Goal: Task Accomplishment & Management: Manage account settings

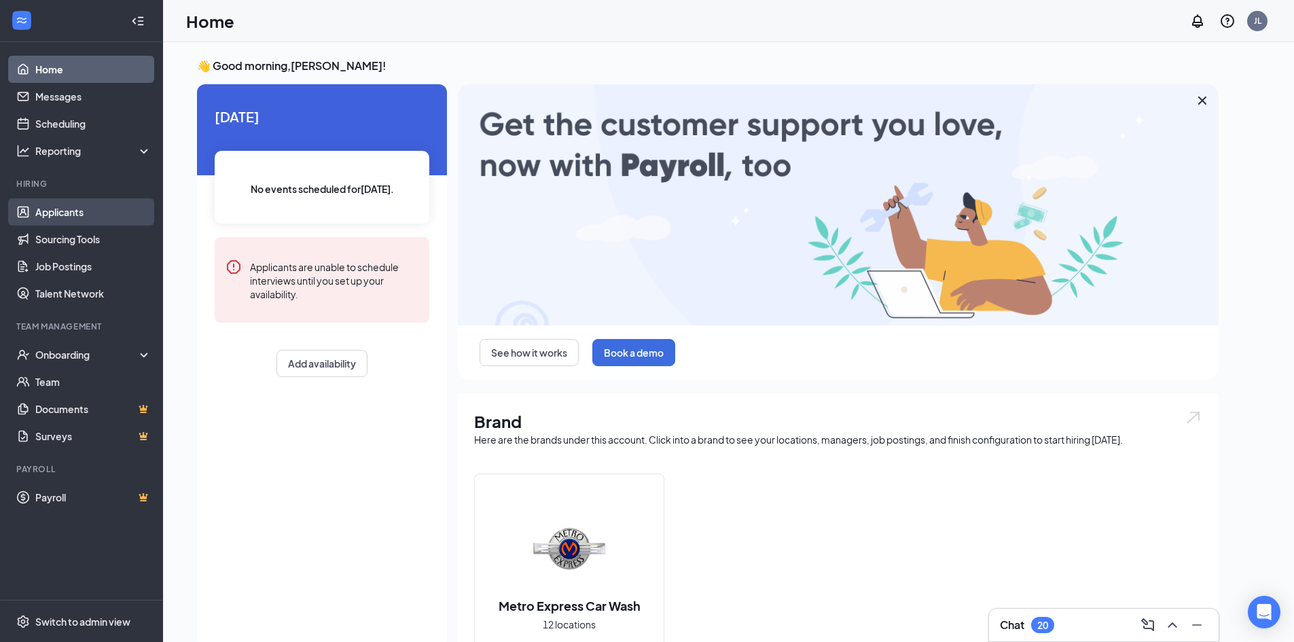
click at [88, 215] on link "Applicants" at bounding box center [93, 211] width 116 height 27
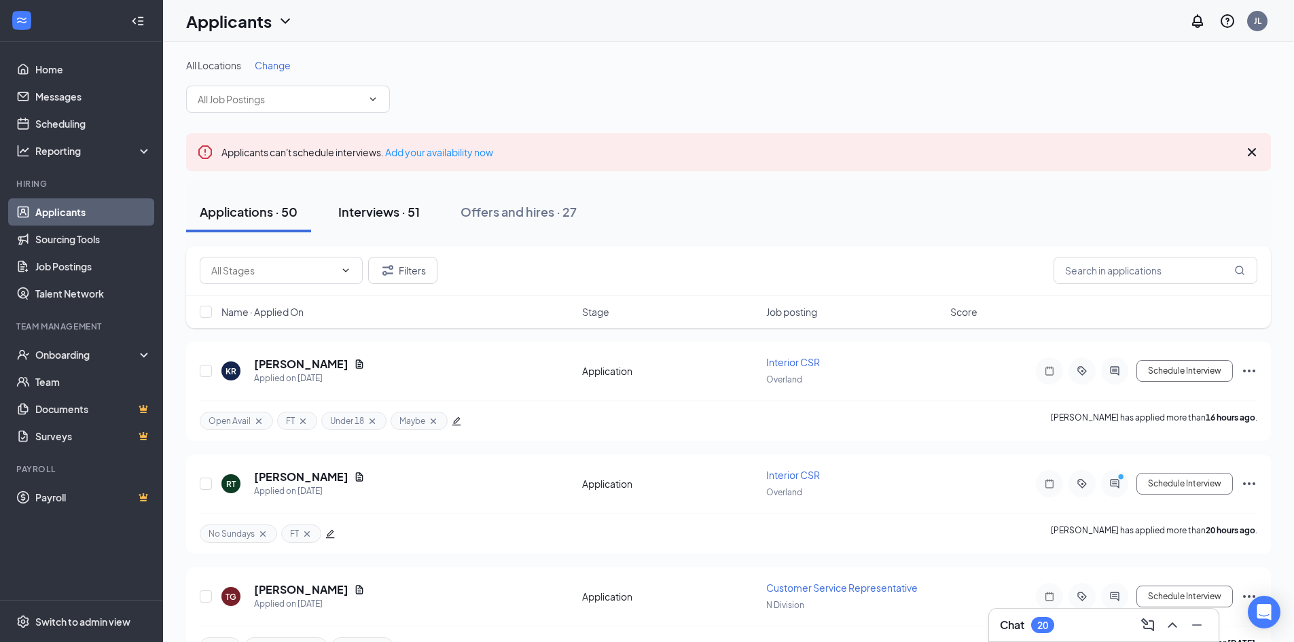
click at [399, 219] on div "Interviews · 51" at bounding box center [379, 211] width 82 height 17
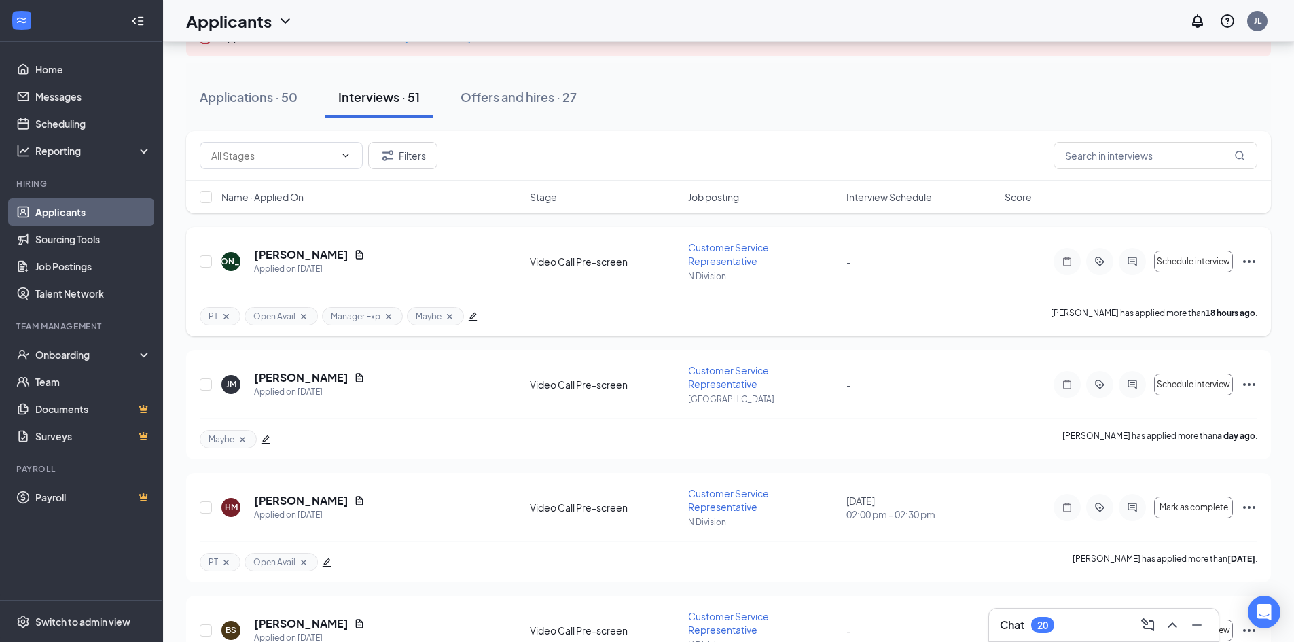
scroll to position [136, 0]
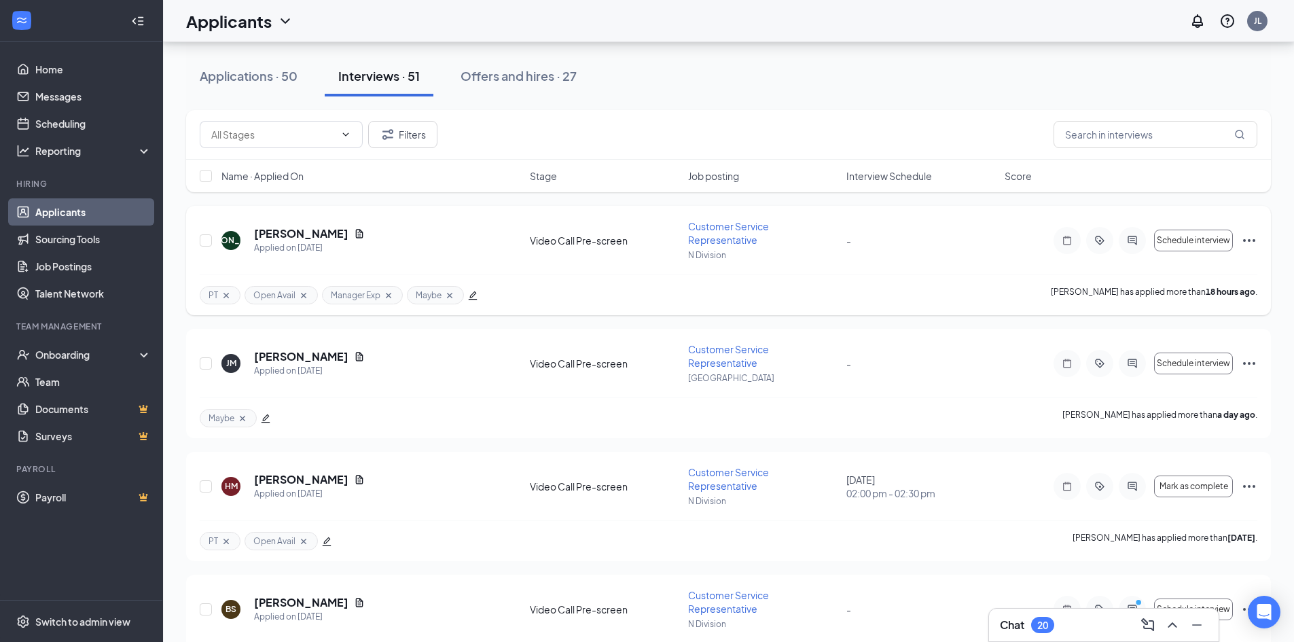
click at [851, 245] on div "-" at bounding box center [921, 240] width 150 height 15
click at [408, 128] on button "Filters" at bounding box center [402, 134] width 69 height 27
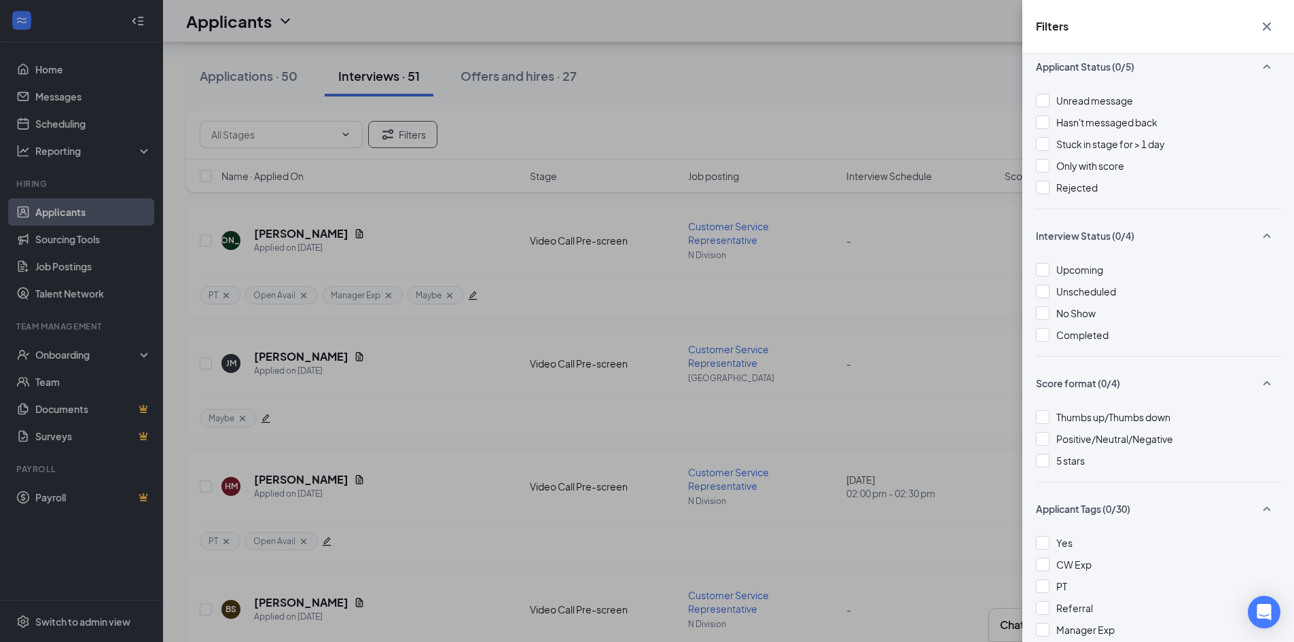
scroll to position [0, 0]
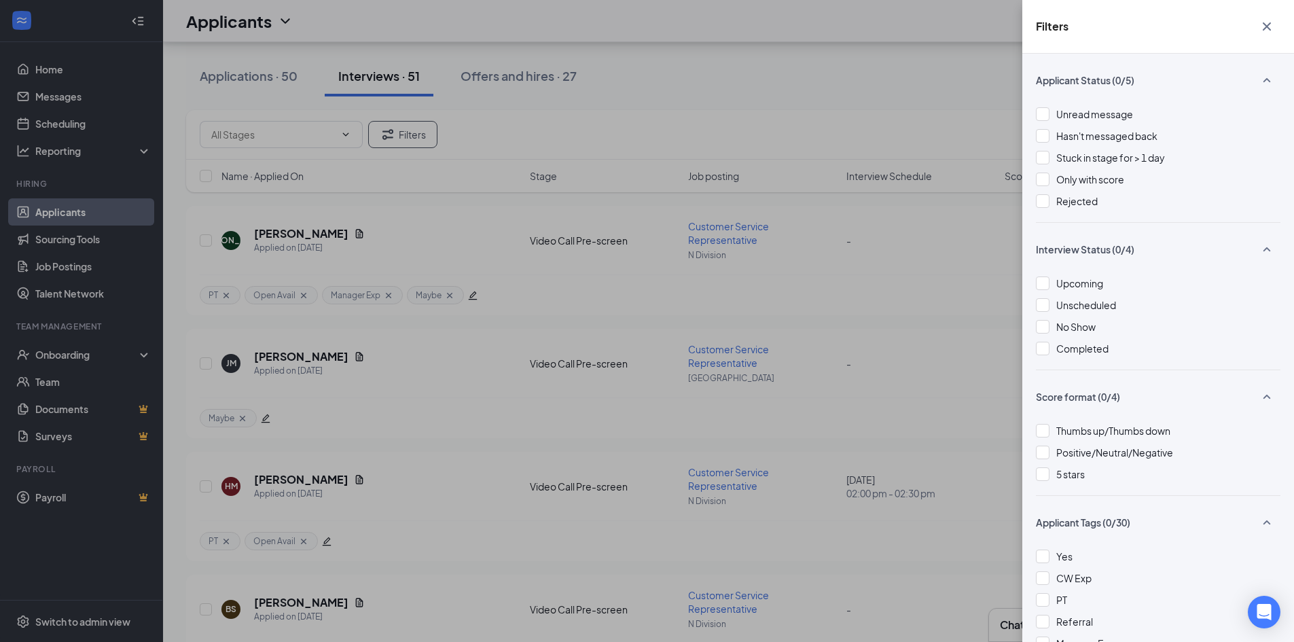
click at [1268, 27] on icon "Cross" at bounding box center [1267, 26] width 8 height 8
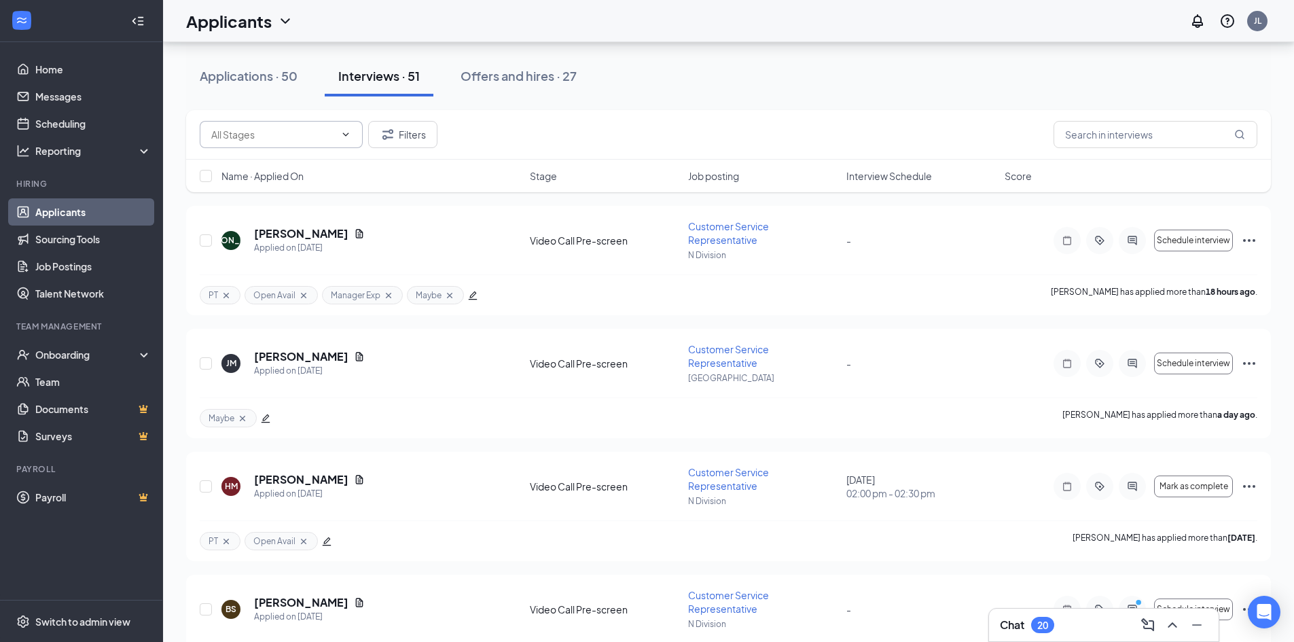
click at [313, 136] on input "text" at bounding box center [273, 134] width 124 height 15
click at [321, 225] on div "Video Call Pre-screen (41)" at bounding box center [279, 222] width 115 height 15
type input "Video Call Pre-screen (41)"
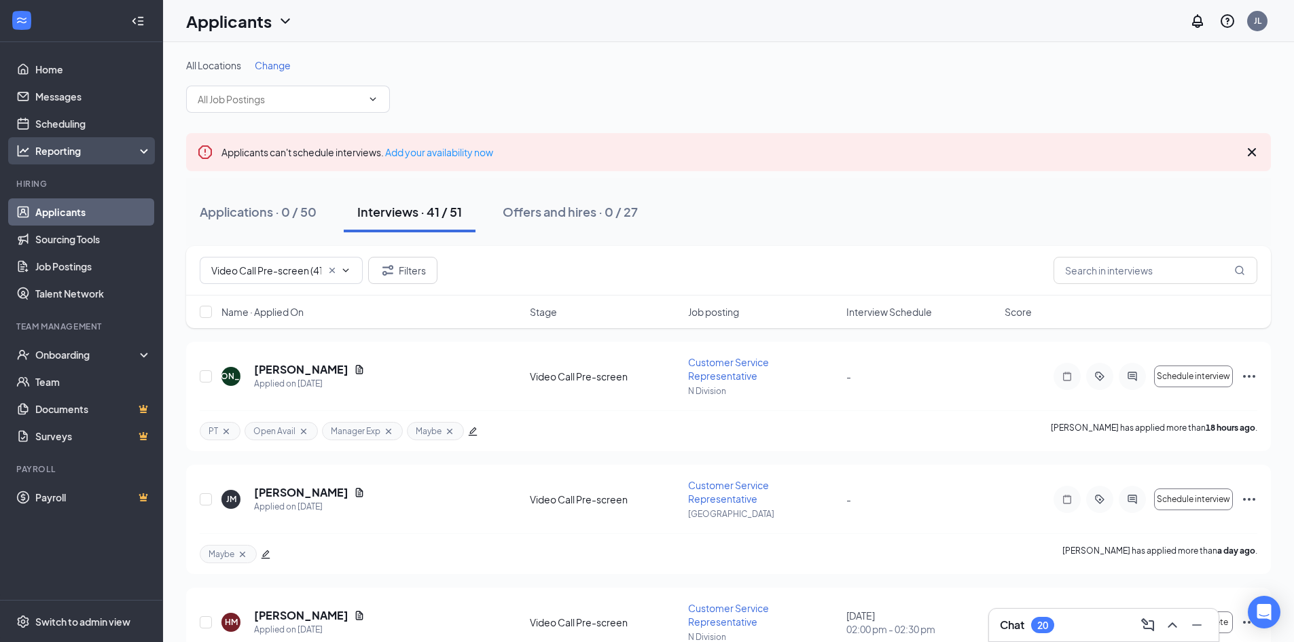
click at [117, 160] on div "Reporting" at bounding box center [81, 150] width 163 height 27
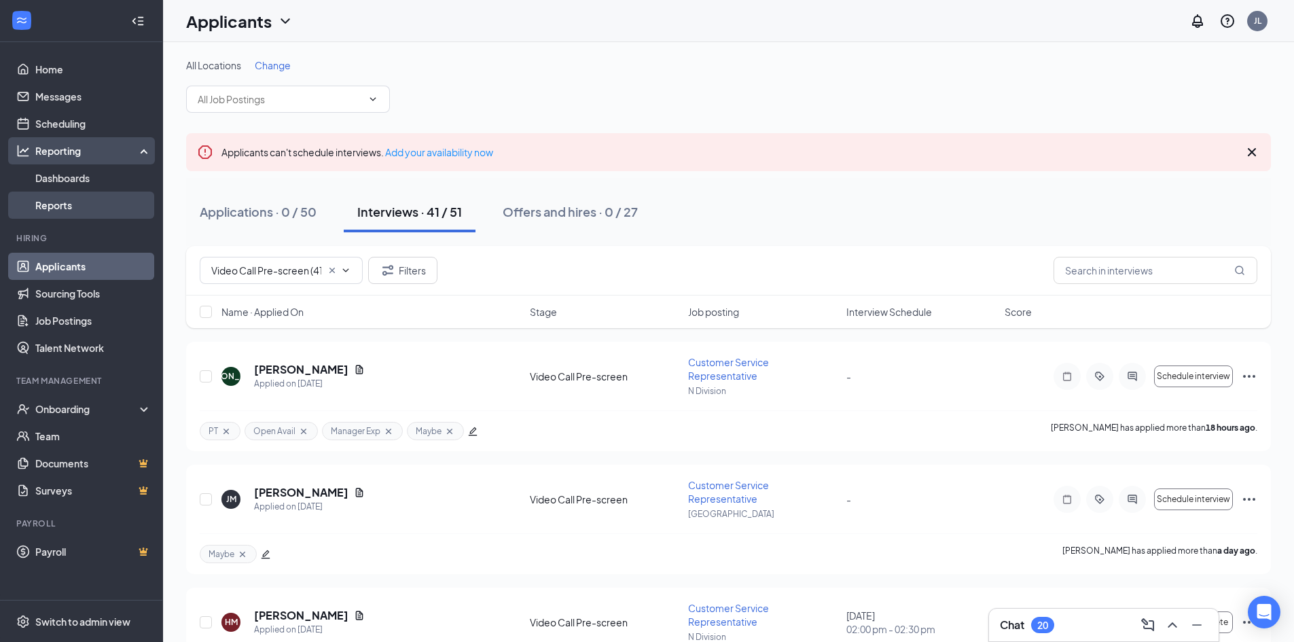
click at [88, 209] on link "Reports" at bounding box center [93, 205] width 116 height 27
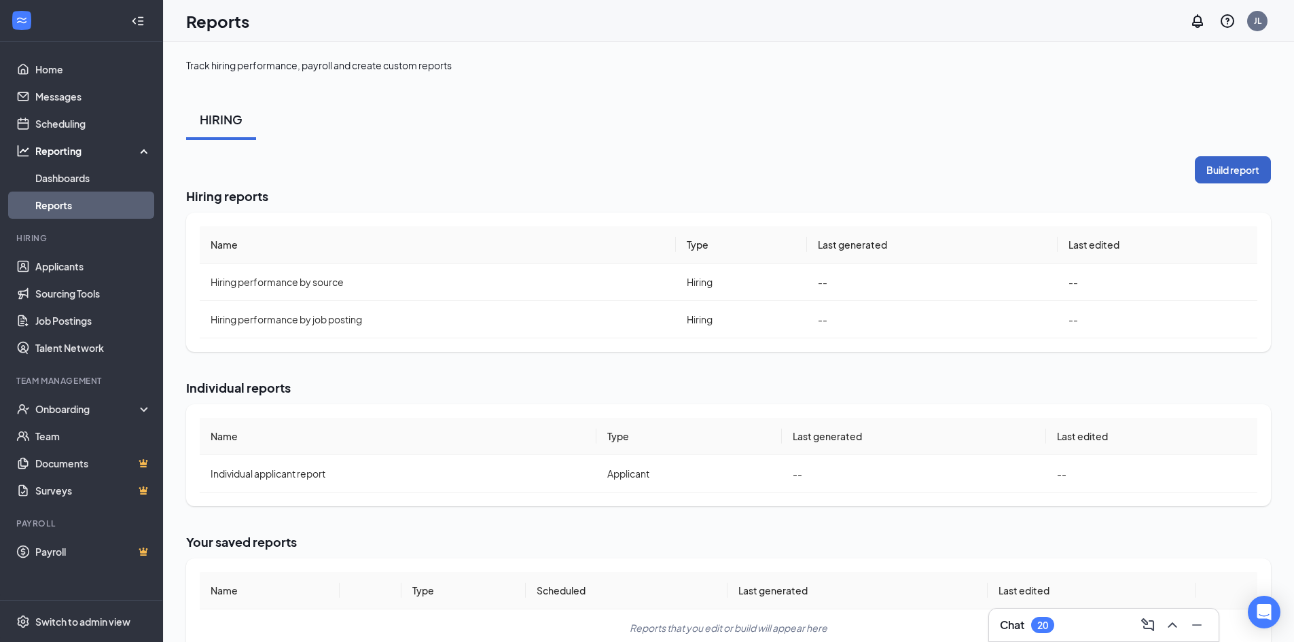
click at [1230, 179] on button "Build report" at bounding box center [1233, 169] width 76 height 27
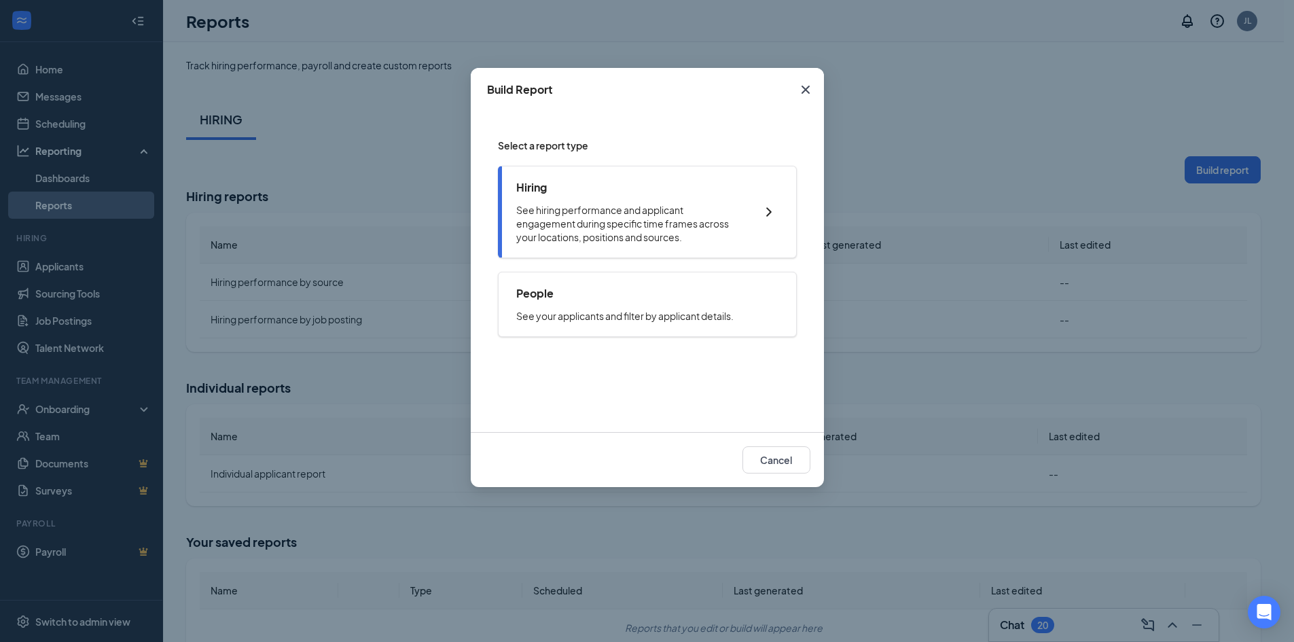
click at [618, 204] on p "See hiring performance and applicant engagement during specific time frames acr…" at bounding box center [629, 223] width 226 height 41
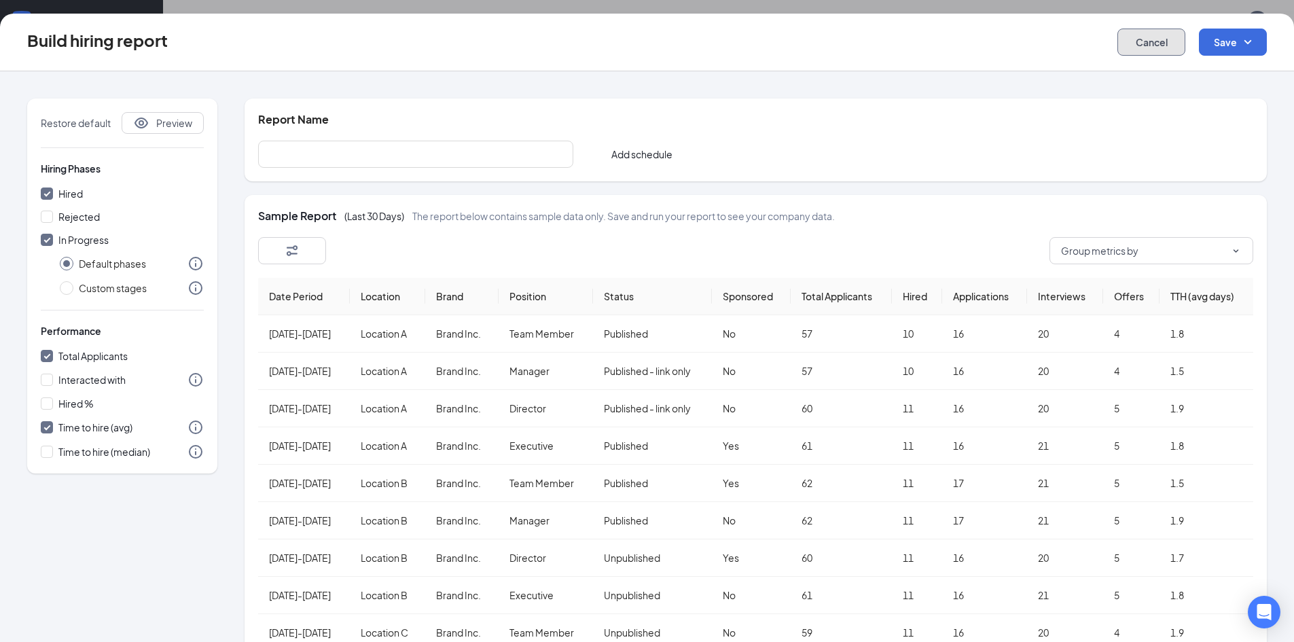
click at [1124, 38] on button "Cancel" at bounding box center [1152, 42] width 68 height 27
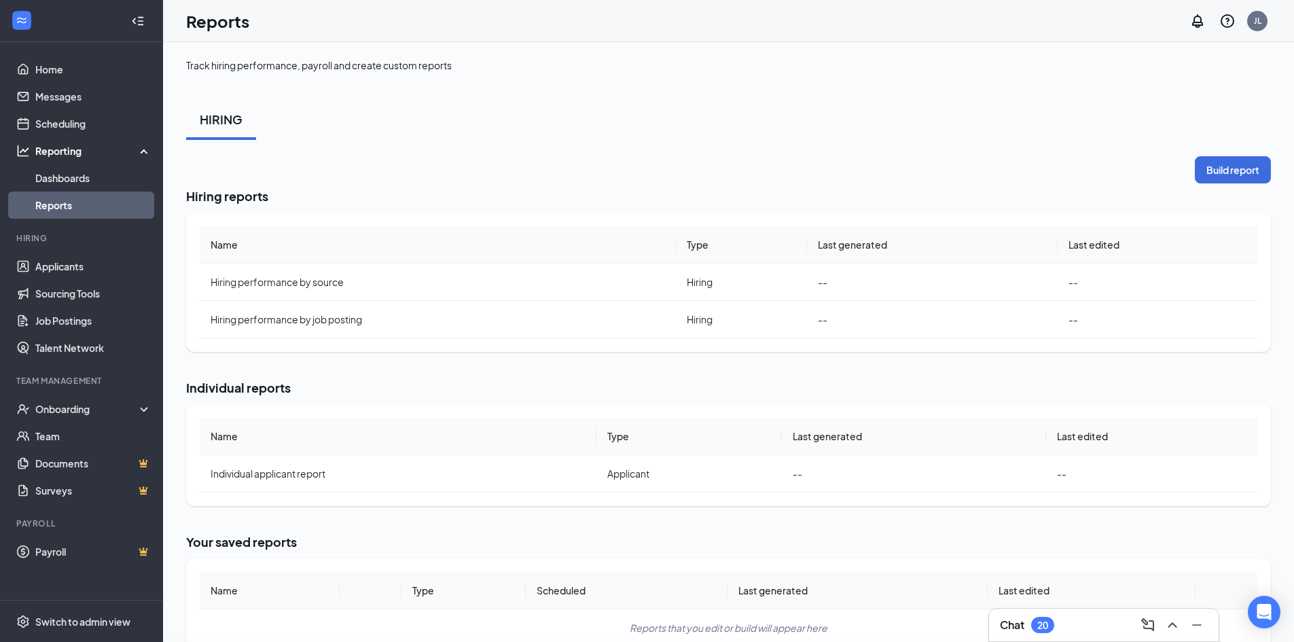
checkbox input "false"
radio input "false"
checkbox input "false"
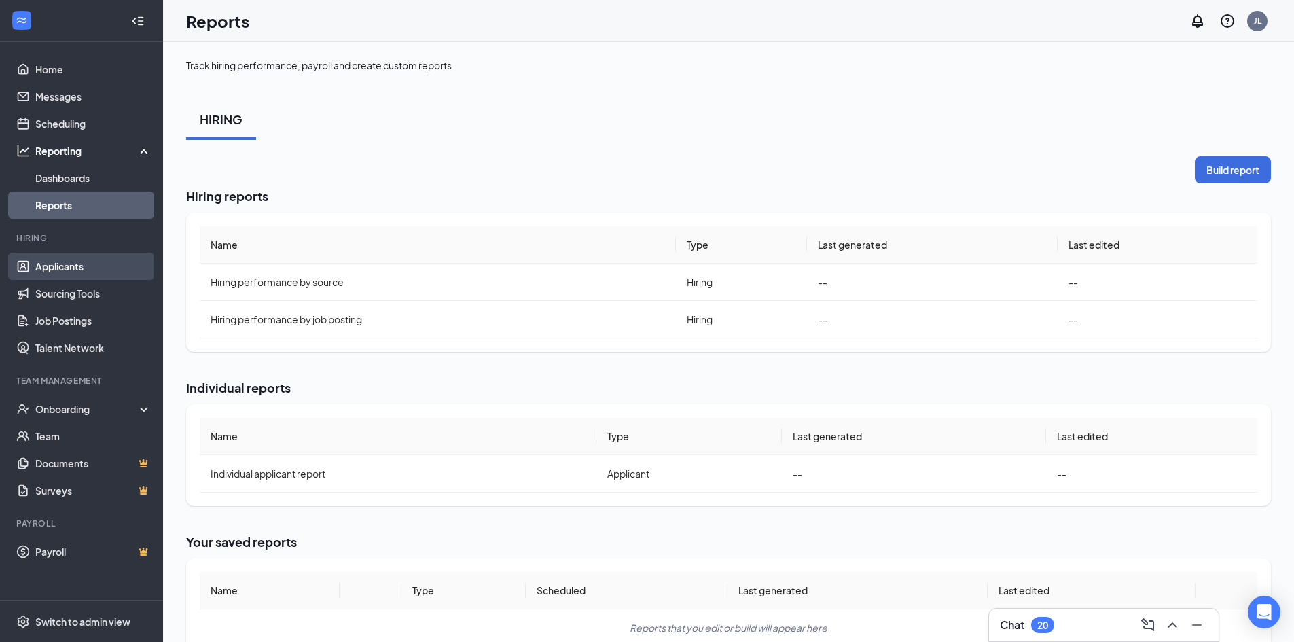
click at [58, 267] on link "Applicants" at bounding box center [93, 266] width 116 height 27
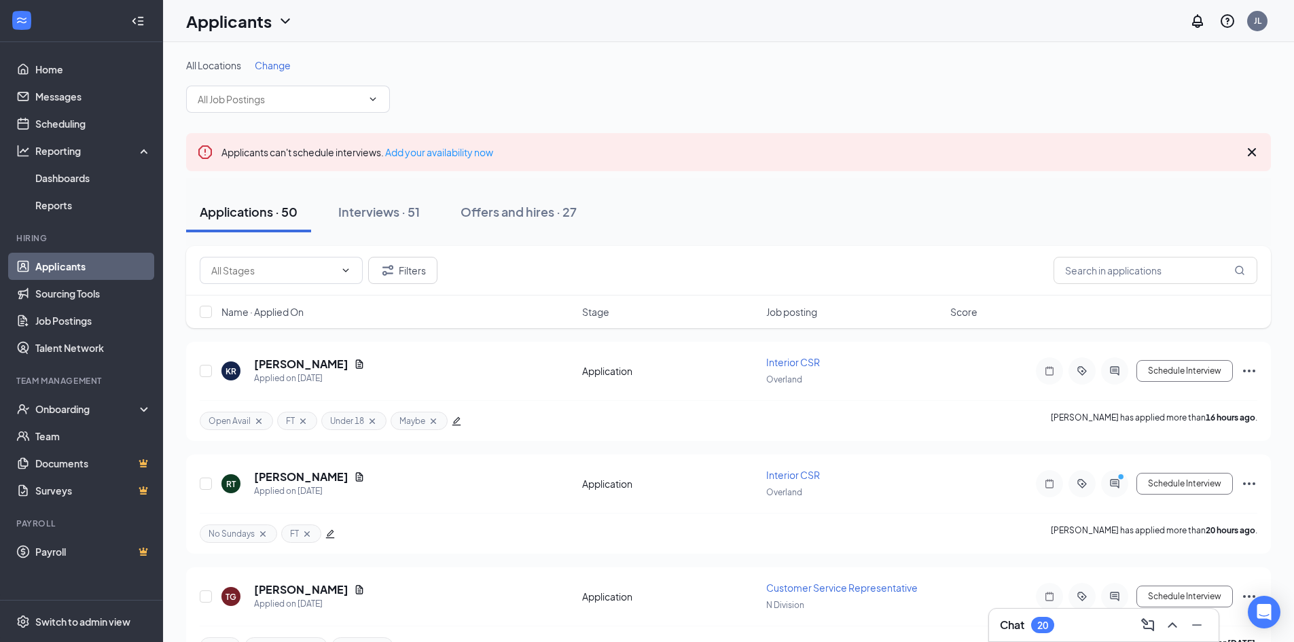
click at [1247, 152] on icon "Cross" at bounding box center [1252, 152] width 16 height 16
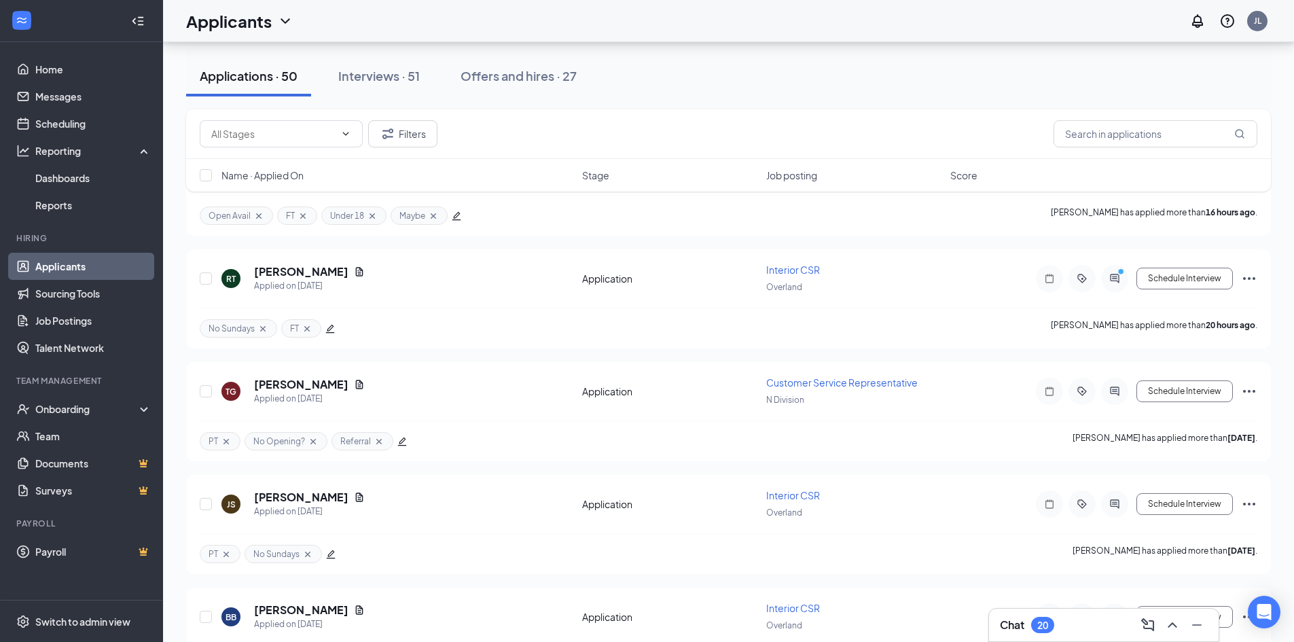
scroll to position [136, 0]
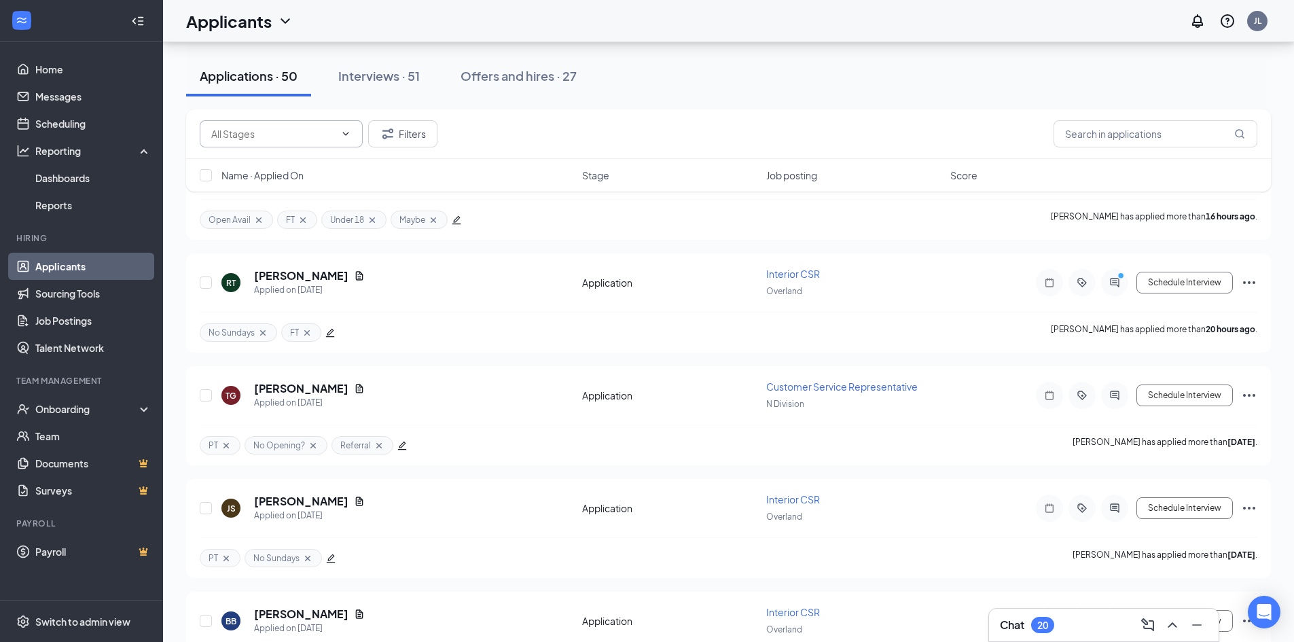
click at [284, 140] on input "text" at bounding box center [273, 133] width 124 height 15
click at [354, 86] on button "Interviews · 51" at bounding box center [379, 76] width 109 height 41
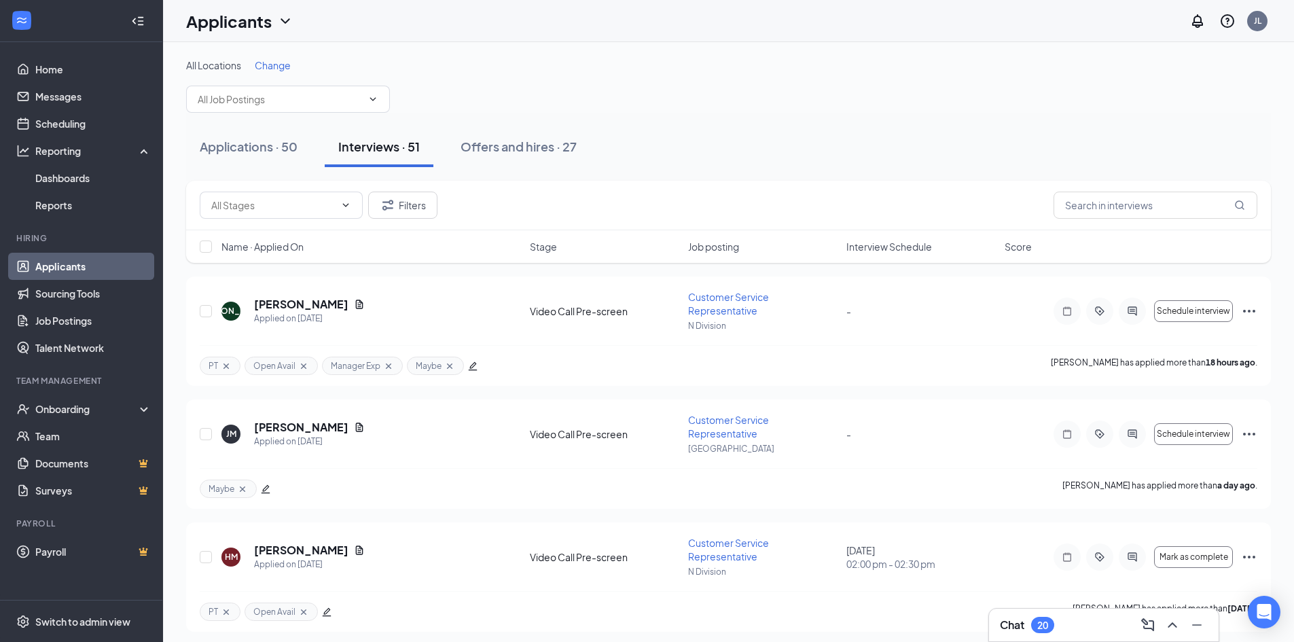
click at [312, 187] on div "Filters" at bounding box center [728, 206] width 1085 height 50
click at [311, 202] on input "text" at bounding box center [273, 205] width 124 height 15
click at [259, 260] on div "Review (1)" at bounding box center [244, 262] width 45 height 15
type input "Review (1)"
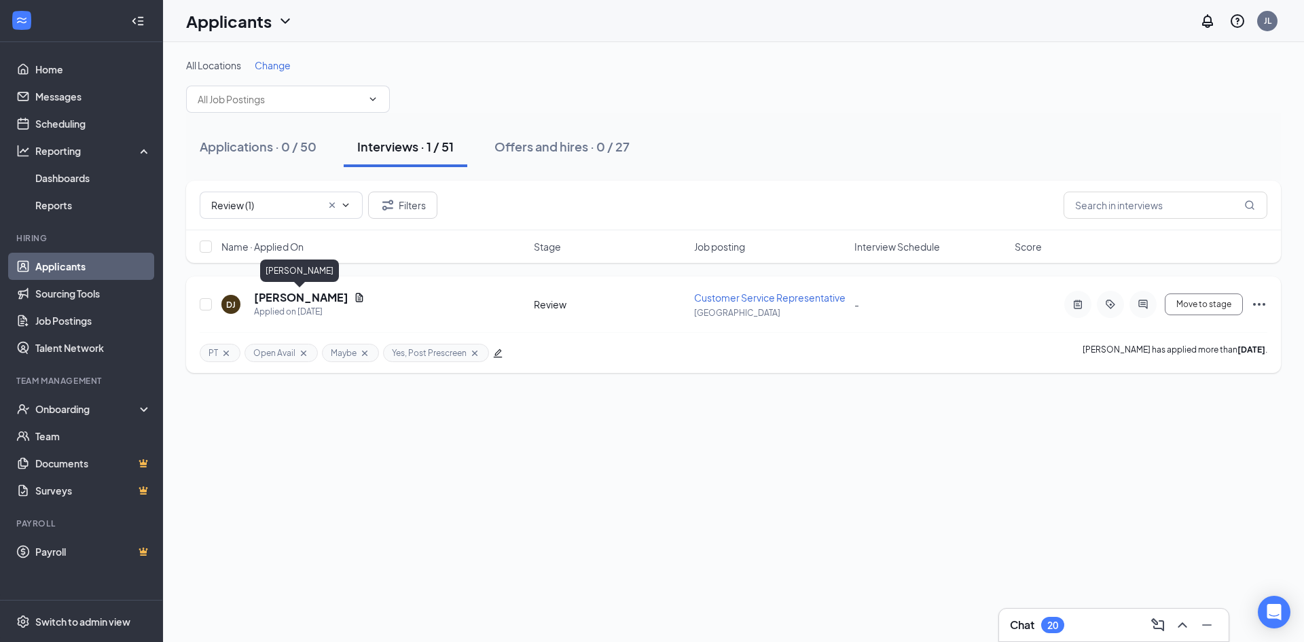
click at [288, 296] on h5 "[PERSON_NAME]" at bounding box center [301, 297] width 94 height 15
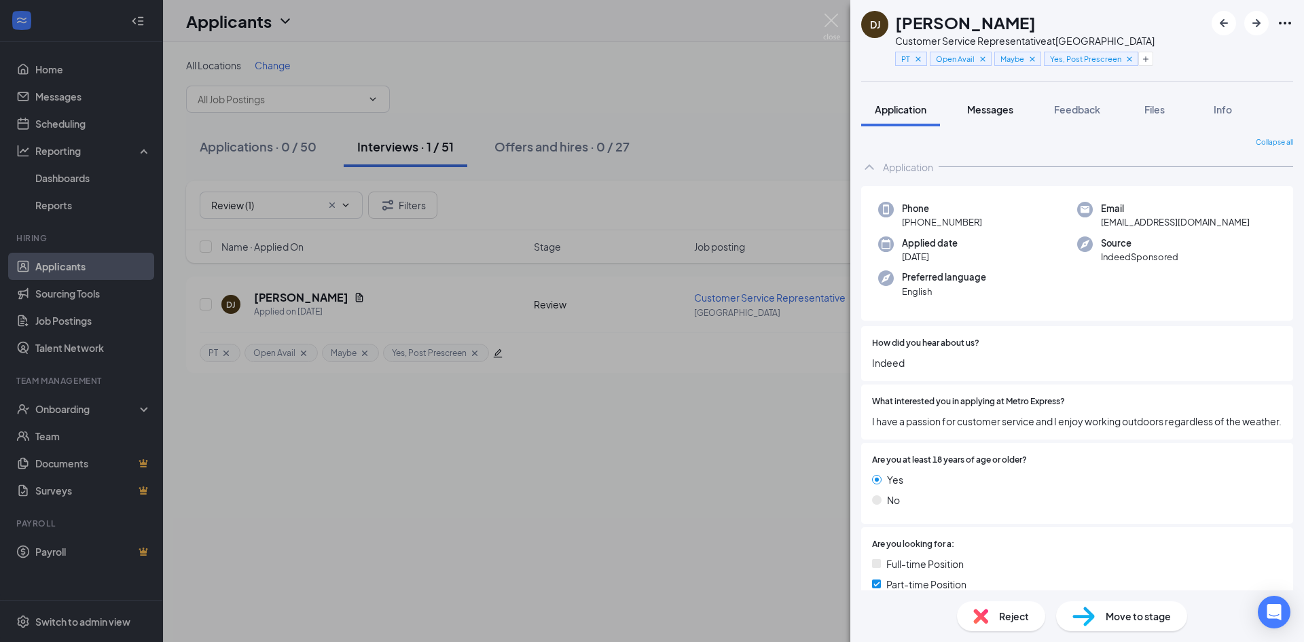
click at [999, 112] on span "Messages" at bounding box center [990, 109] width 46 height 12
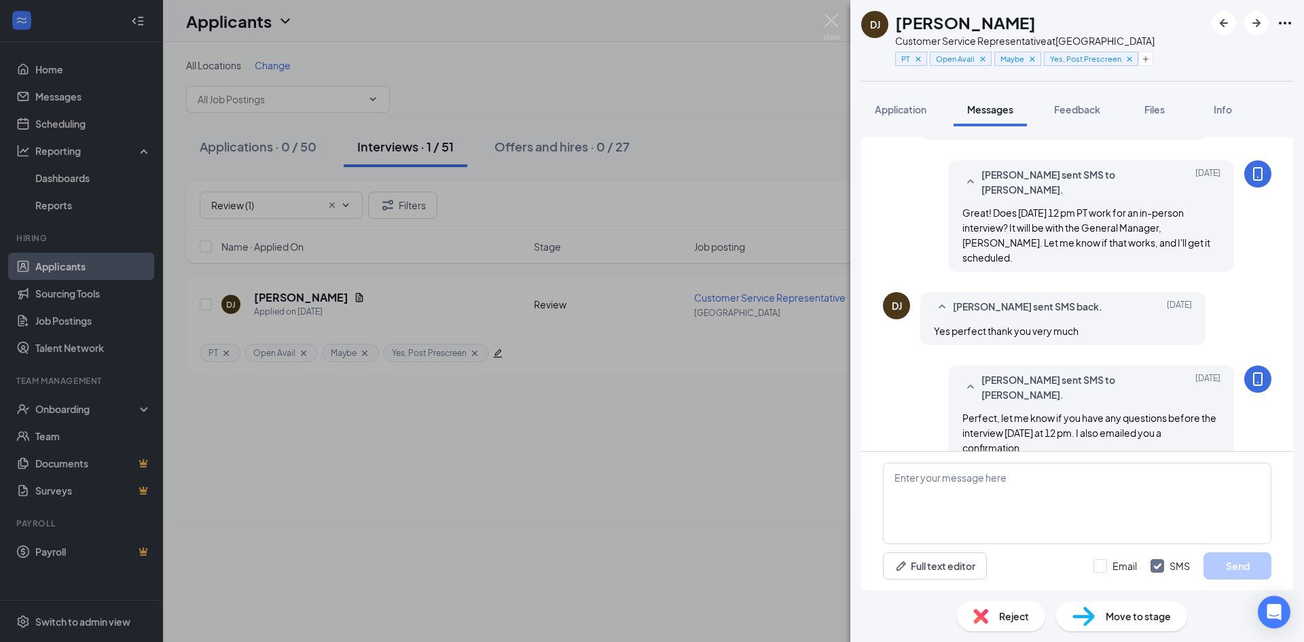
scroll to position [527, 0]
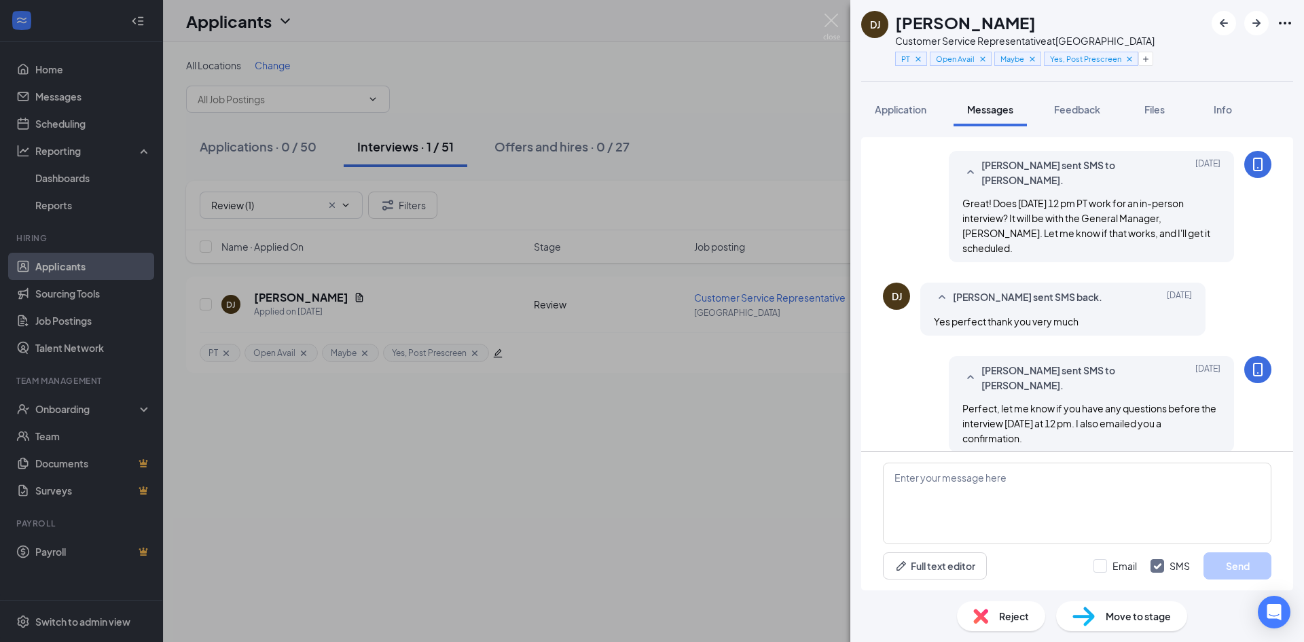
click at [823, 20] on div "DJ [PERSON_NAME] Customer Service Representative at [GEOGRAPHIC_DATA] PT Open A…" at bounding box center [652, 321] width 1304 height 642
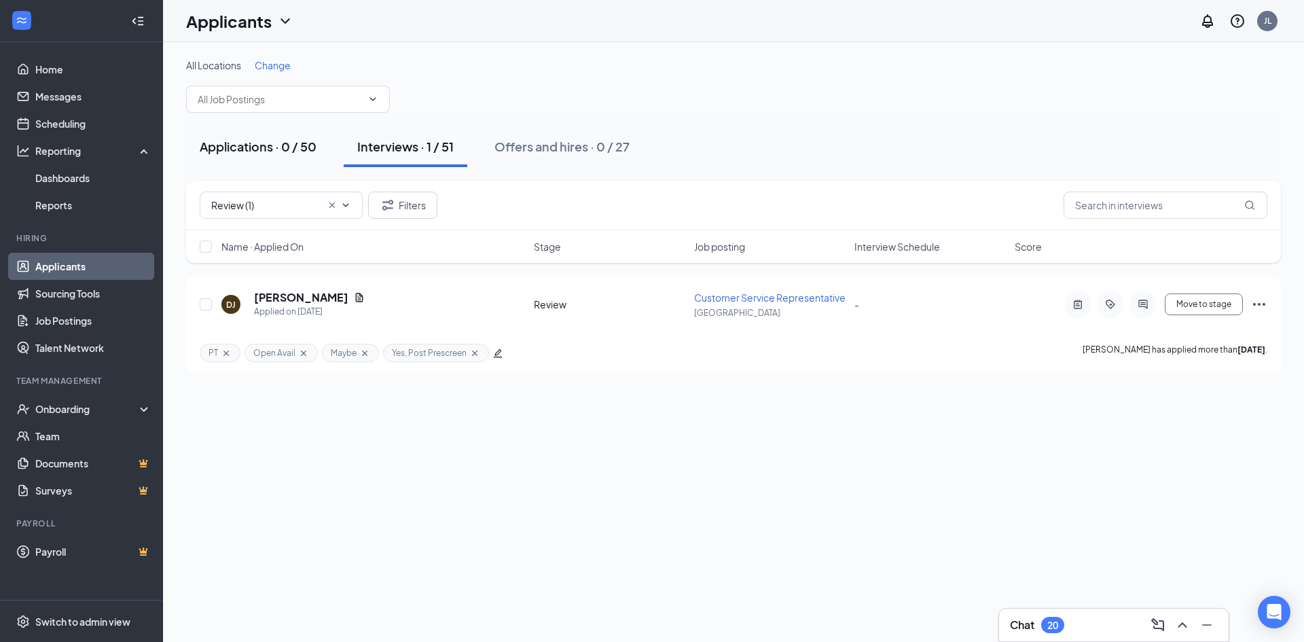
click at [232, 152] on div "Applications · 0 / 50" at bounding box center [258, 146] width 117 height 17
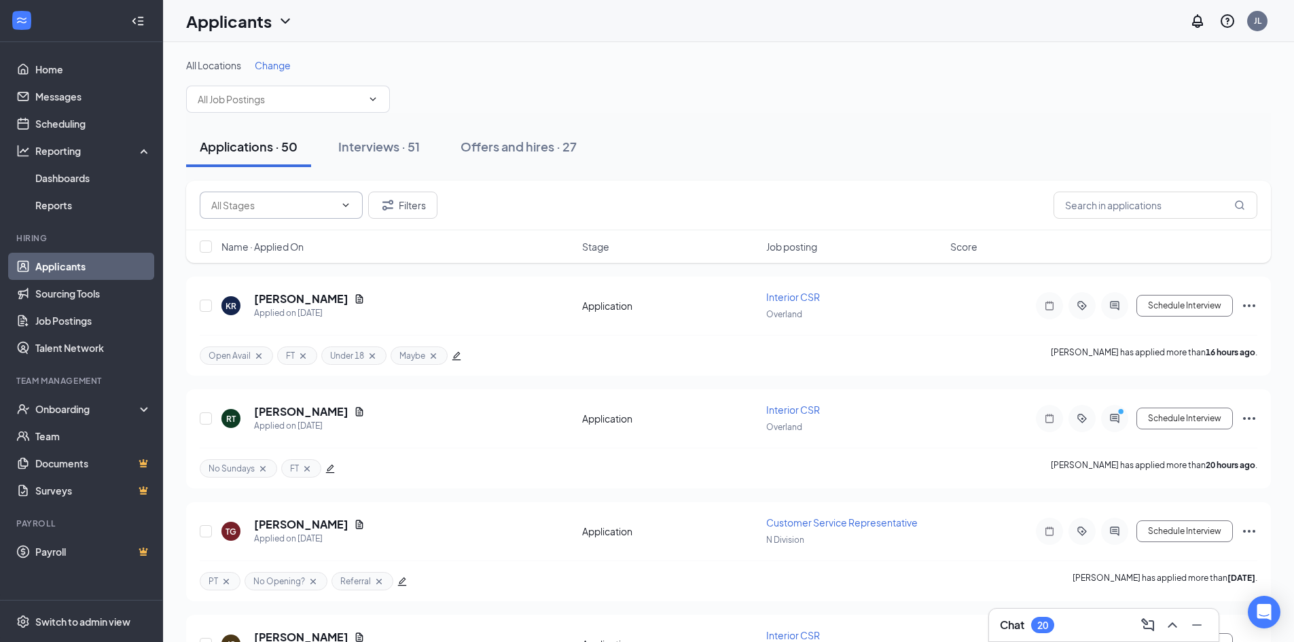
click at [315, 210] on input "text" at bounding box center [273, 205] width 124 height 15
click at [301, 263] on div "Application Review (7)" at bounding box center [270, 262] width 96 height 15
type input "Application Review (7)"
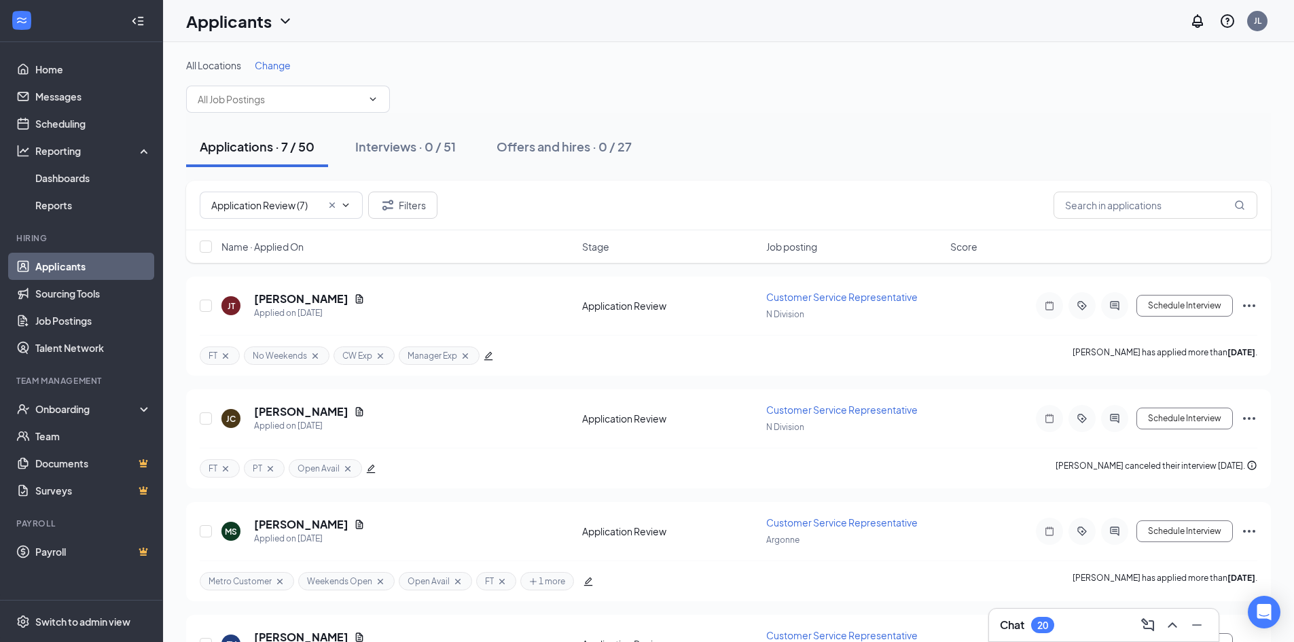
click at [594, 245] on span "Stage" at bounding box center [595, 247] width 27 height 14
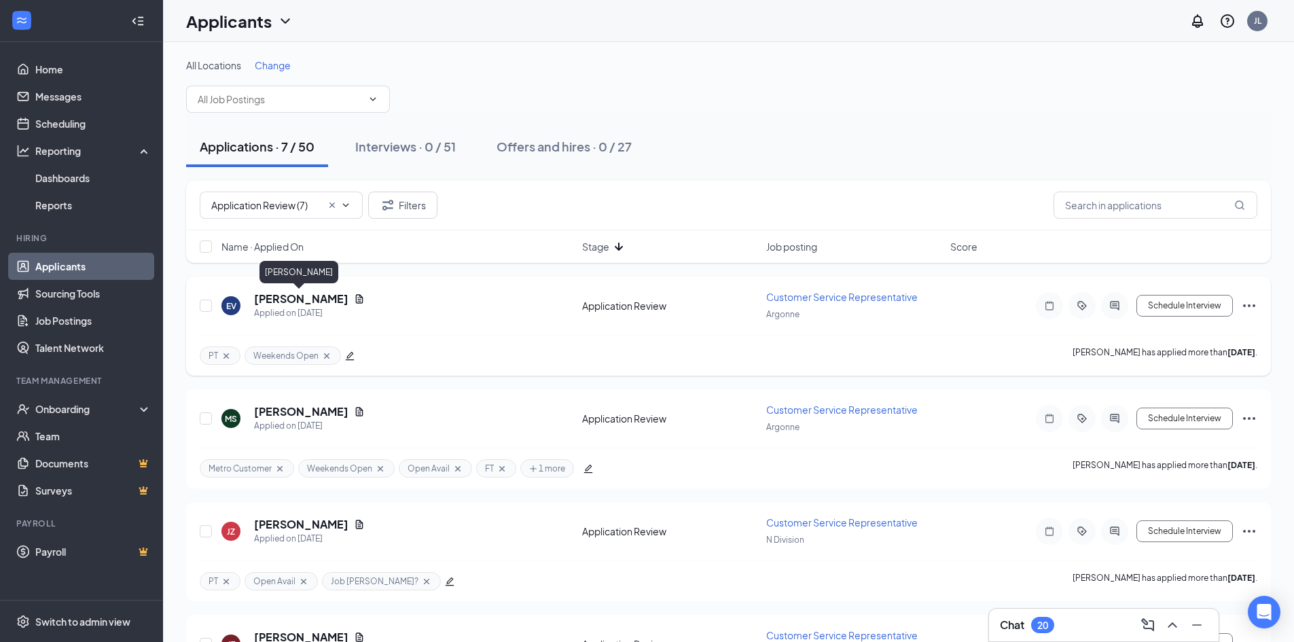
click at [293, 303] on h5 "[PERSON_NAME]" at bounding box center [301, 298] width 94 height 15
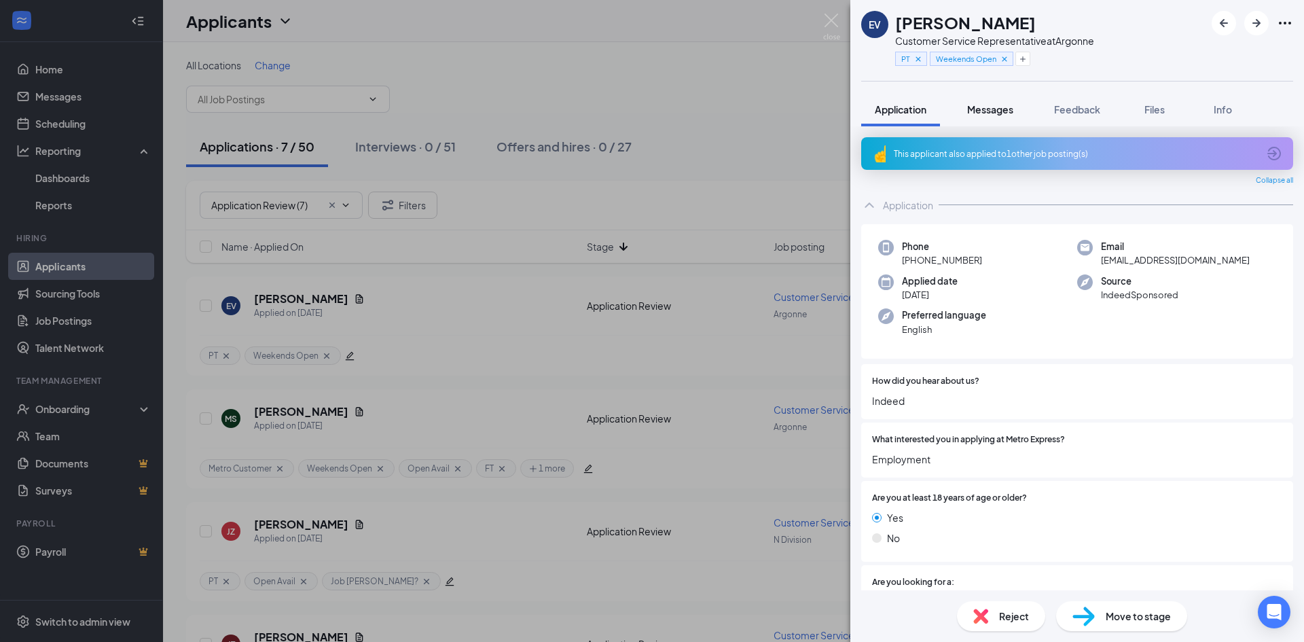
click at [1012, 113] on span "Messages" at bounding box center [990, 109] width 46 height 12
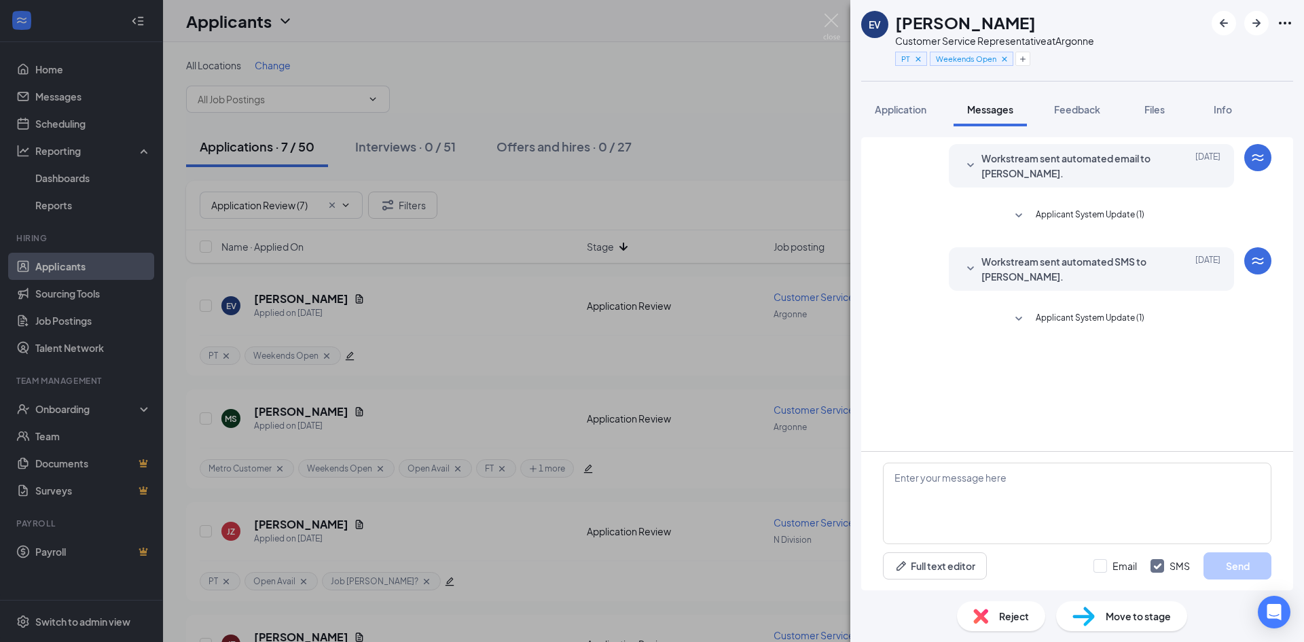
click at [971, 165] on icon "SmallChevronDown" at bounding box center [971, 166] width 16 height 16
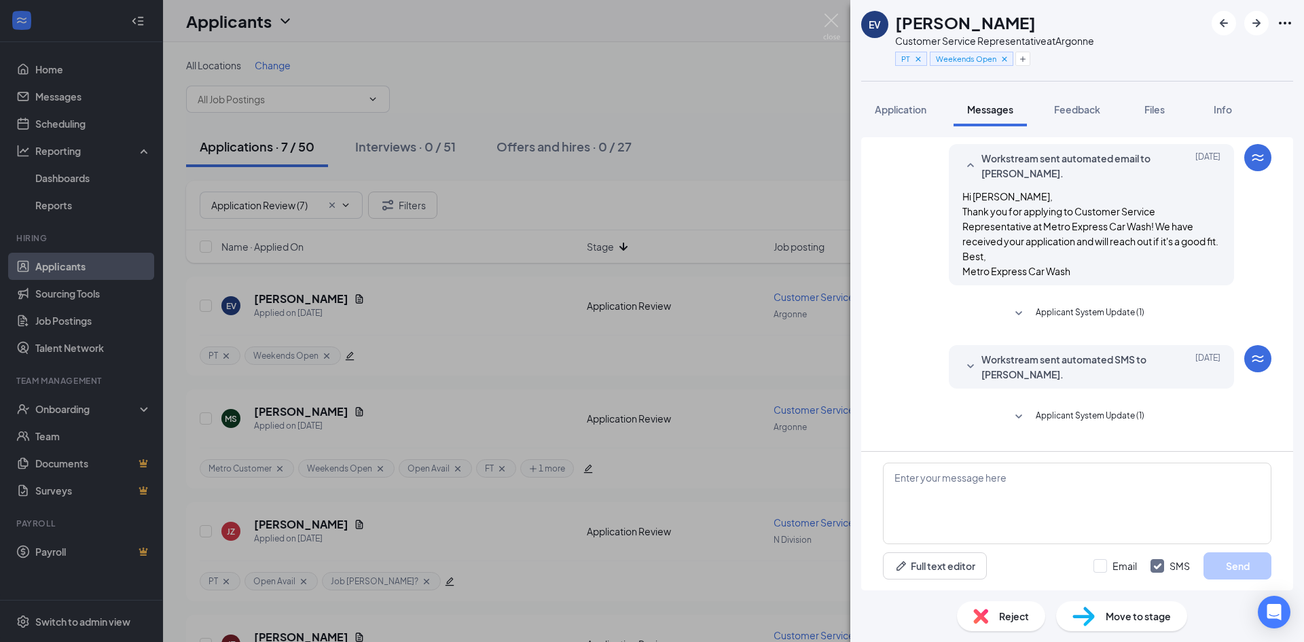
click at [963, 375] on icon "SmallChevronDown" at bounding box center [971, 367] width 16 height 16
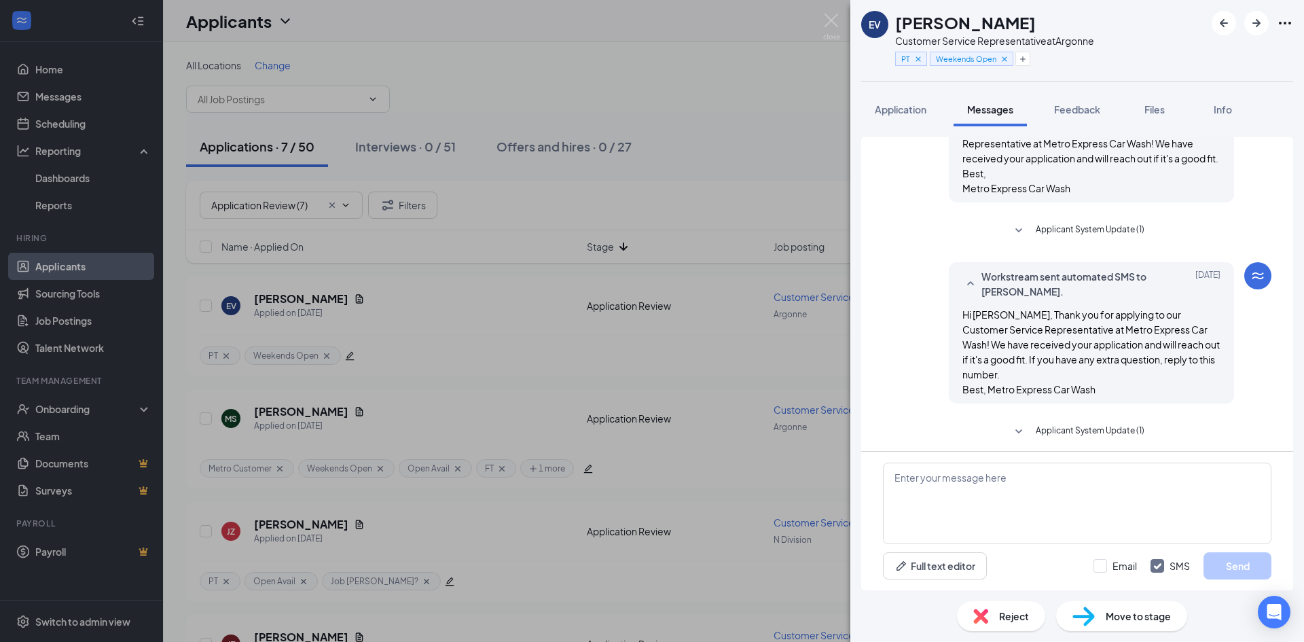
scroll to position [88, 0]
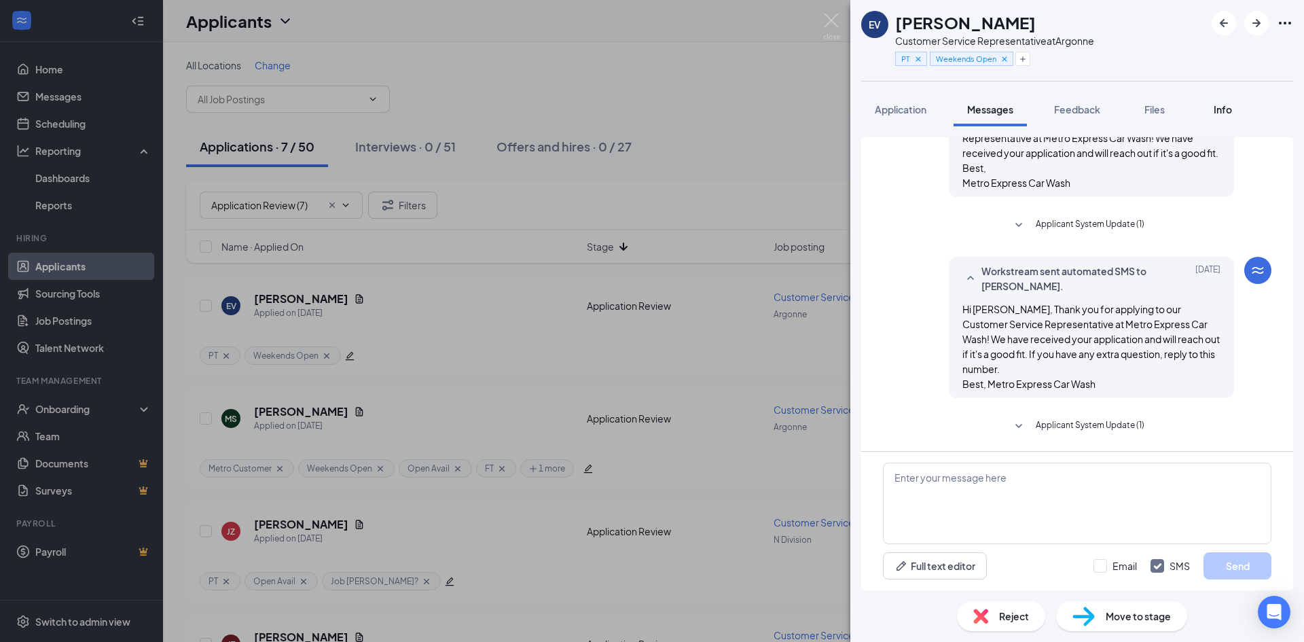
click at [1228, 113] on span "Info" at bounding box center [1223, 109] width 18 height 12
